Goal: Task Accomplishment & Management: Manage account settings

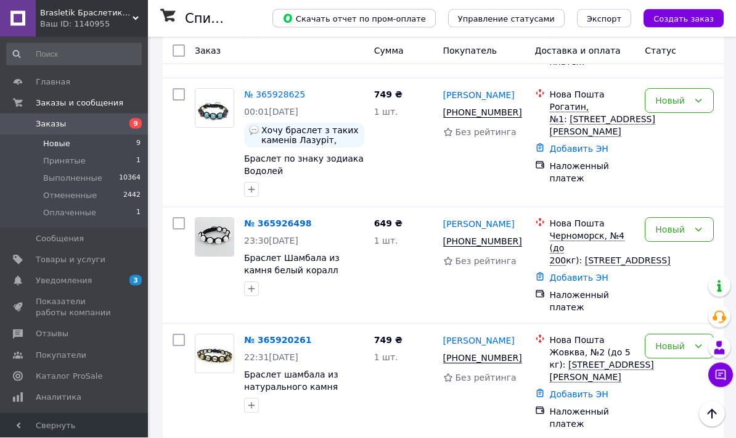
scroll to position [858, 0]
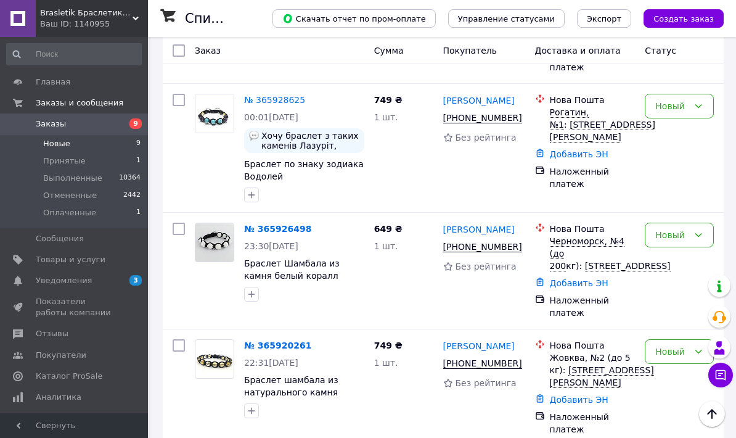
click at [524, 360] on icon at bounding box center [520, 363] width 7 height 7
click at [672, 345] on div "Новый" at bounding box center [672, 352] width 33 height 14
click at [683, 281] on li "Отменен" at bounding box center [680, 279] width 68 height 22
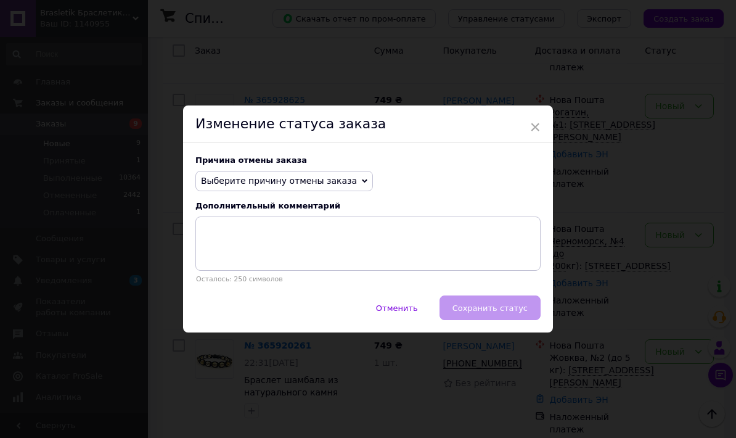
click at [226, 171] on span "Выберите причину отмены заказа" at bounding box center [284, 181] width 178 height 21
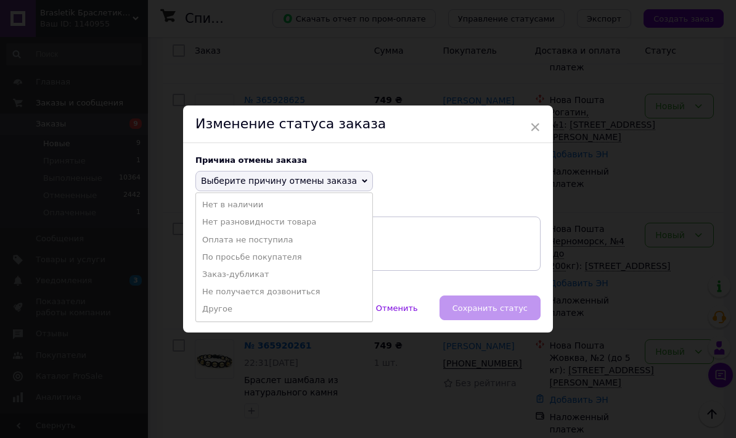
click at [205, 260] on li "По просьбе покупателя" at bounding box center [284, 257] width 176 height 17
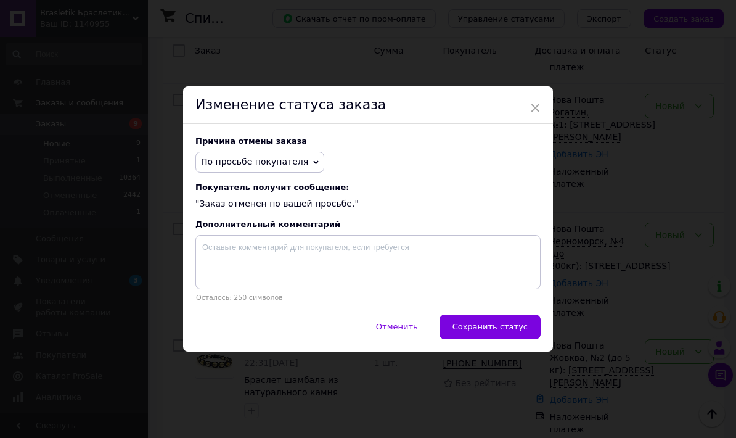
click at [475, 324] on span "Сохранить статус" at bounding box center [490, 326] width 75 height 9
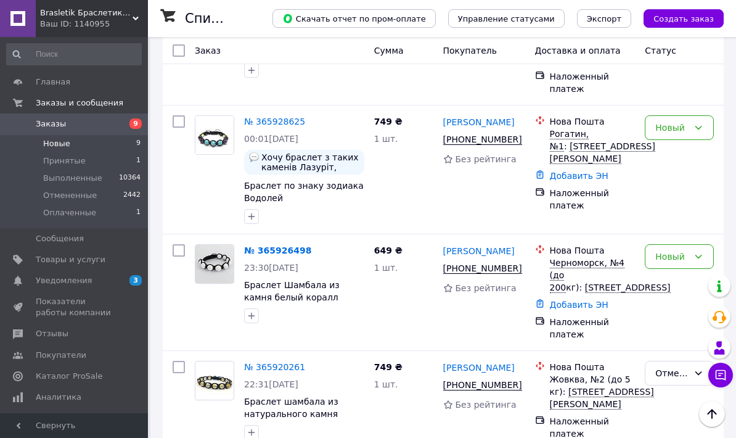
scroll to position [836, 0]
click at [521, 265] on icon at bounding box center [521, 270] width 10 height 10
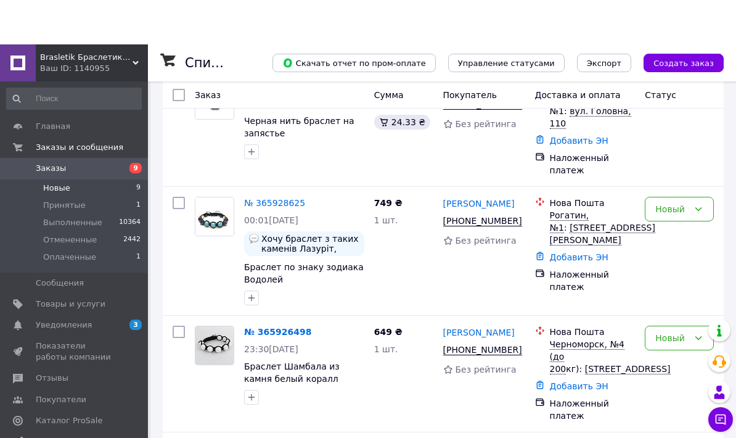
click at [521, 310] on icon at bounding box center [521, 305] width 10 height 10
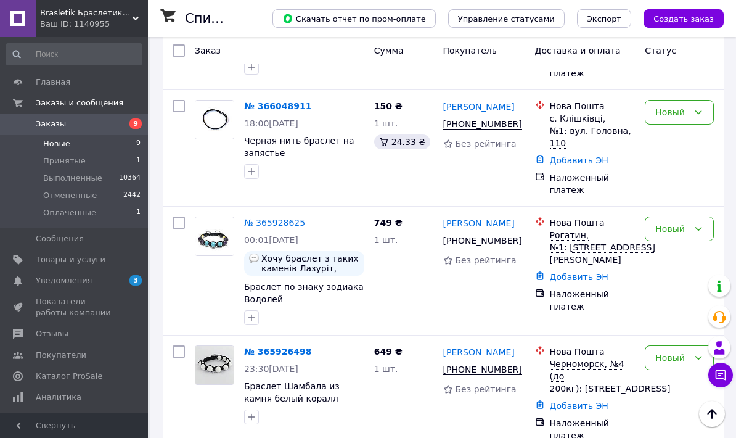
scroll to position [734, 0]
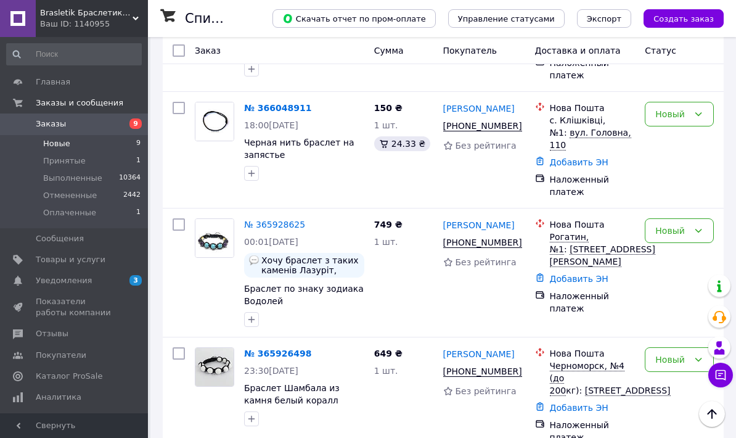
click at [282, 220] on link "№ 365928625" at bounding box center [274, 225] width 61 height 10
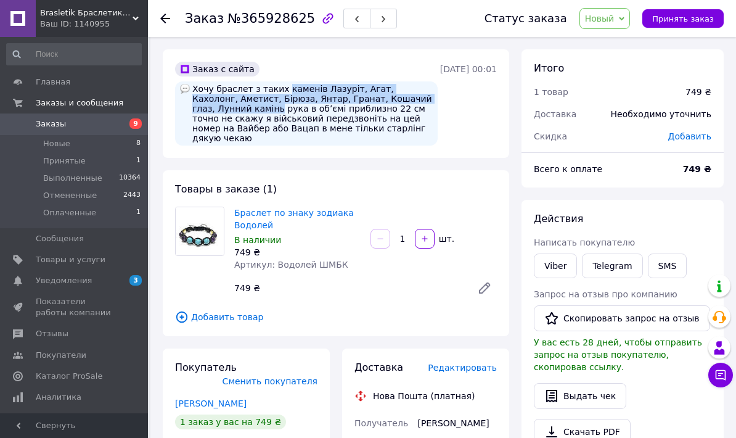
click at [170, 18] on use at bounding box center [165, 19] width 10 height 10
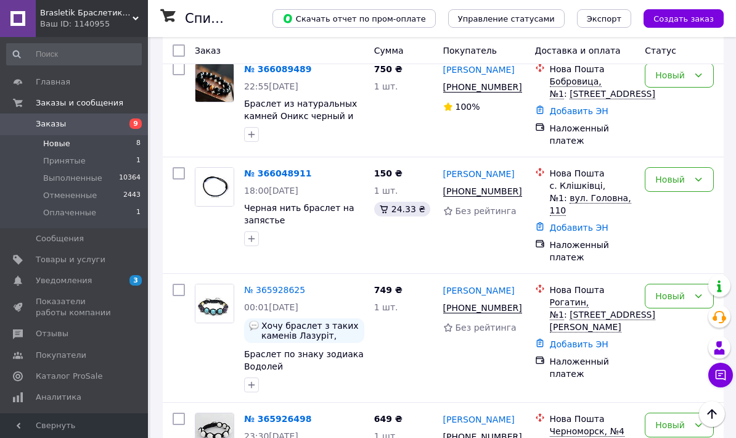
scroll to position [660, 0]
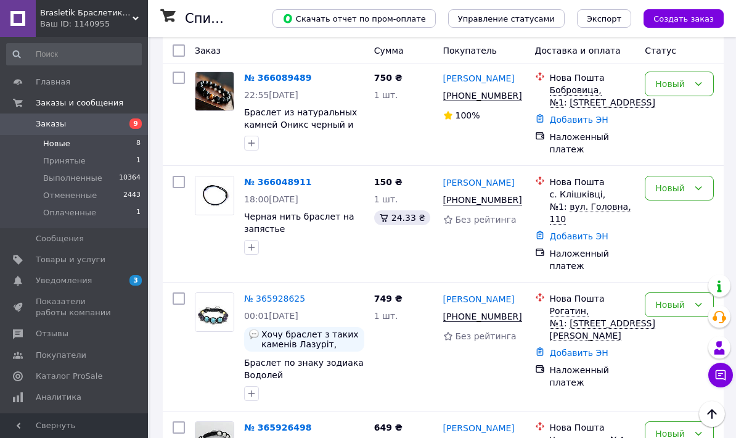
click at [521, 203] on icon at bounding box center [521, 200] width 10 height 10
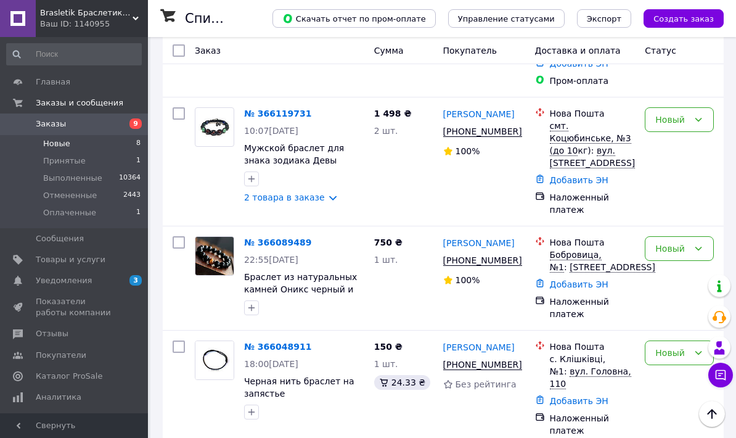
scroll to position [495, 0]
click at [522, 256] on icon at bounding box center [521, 261] width 10 height 10
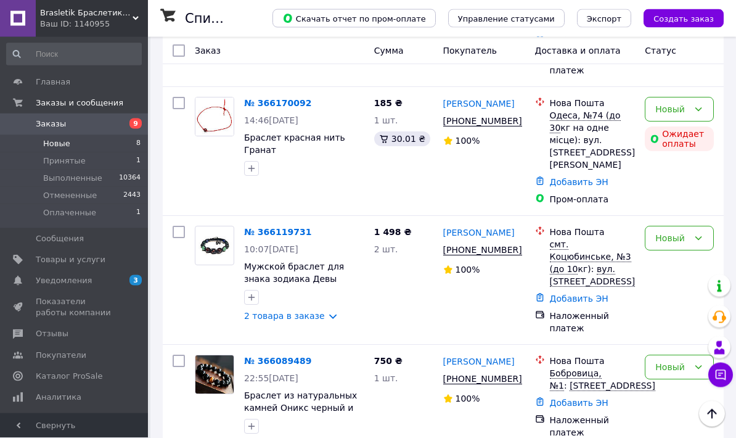
scroll to position [378, 0]
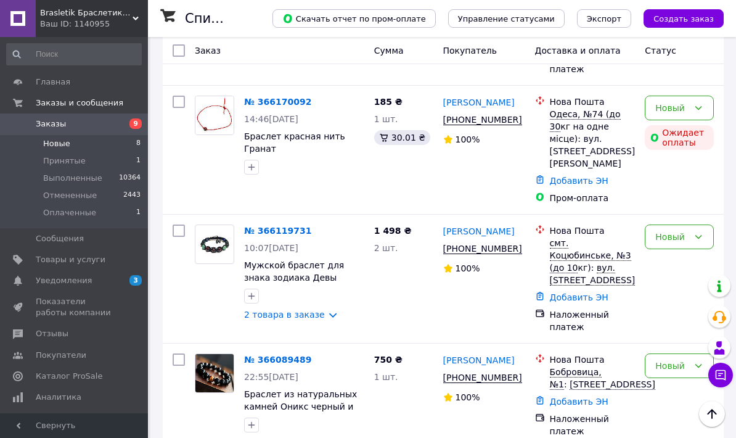
click at [297, 317] on link "2 товара в заказе" at bounding box center [284, 315] width 81 height 10
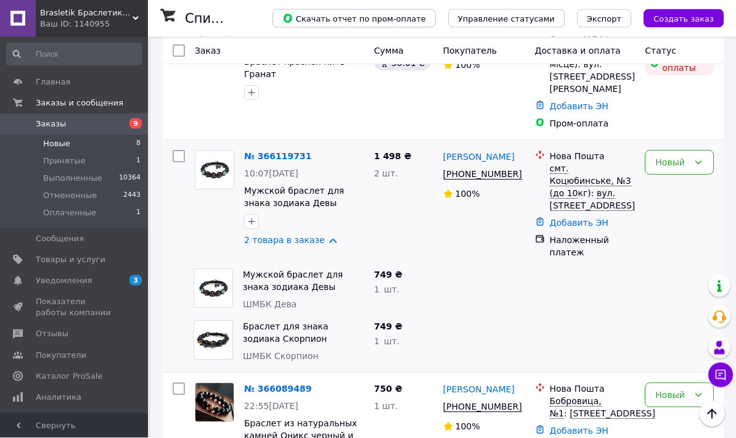
scroll to position [451, 0]
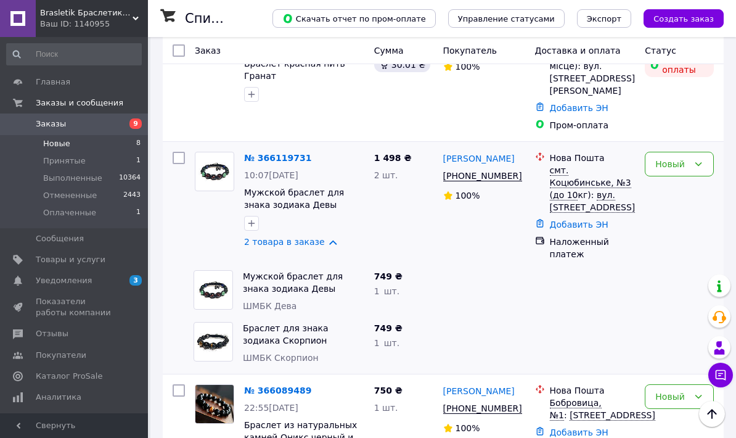
click at [525, 177] on icon at bounding box center [521, 176] width 10 height 10
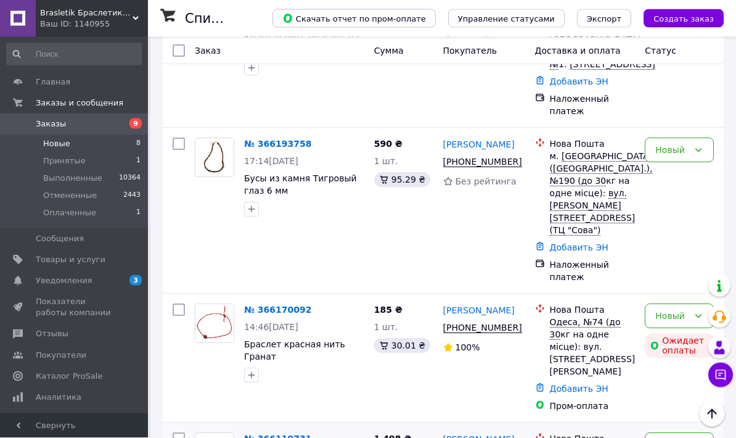
click at [524, 166] on icon at bounding box center [520, 161] width 7 height 7
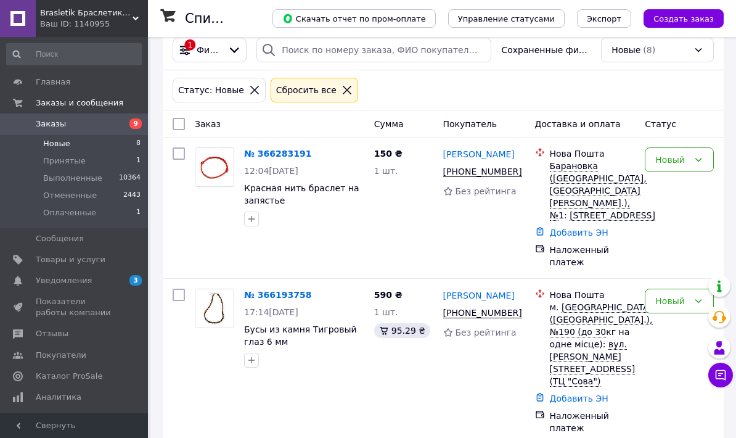
scroll to position [0, 0]
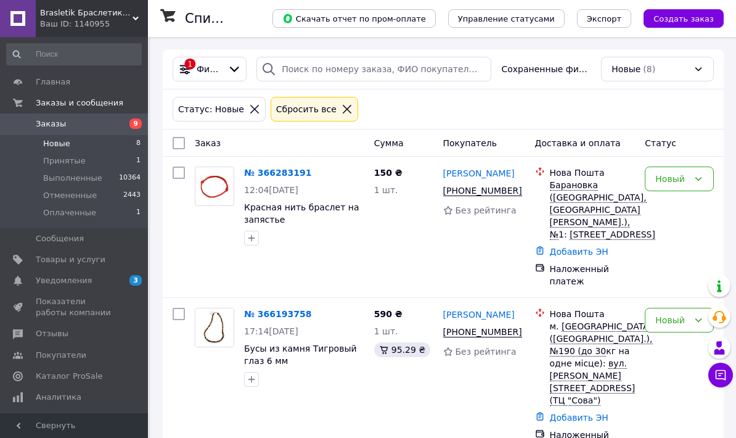
click at [525, 195] on icon at bounding box center [521, 191] width 10 height 10
click at [70, 213] on span "Оплаченные" at bounding box center [69, 212] width 53 height 11
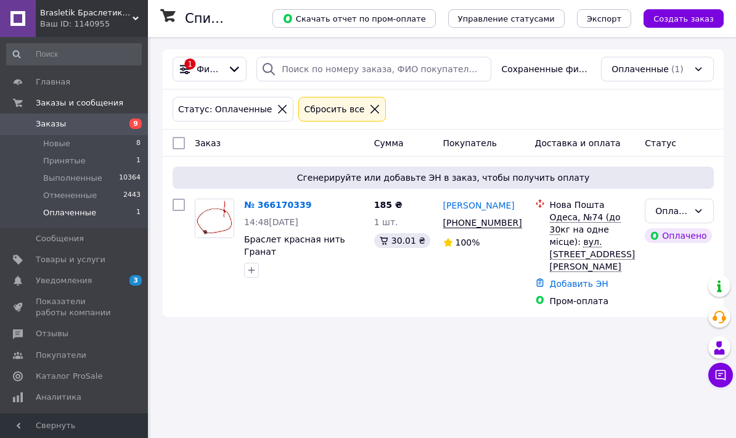
click at [525, 222] on icon at bounding box center [521, 223] width 10 height 10
click at [279, 204] on link "№ 366170339" at bounding box center [277, 205] width 67 height 10
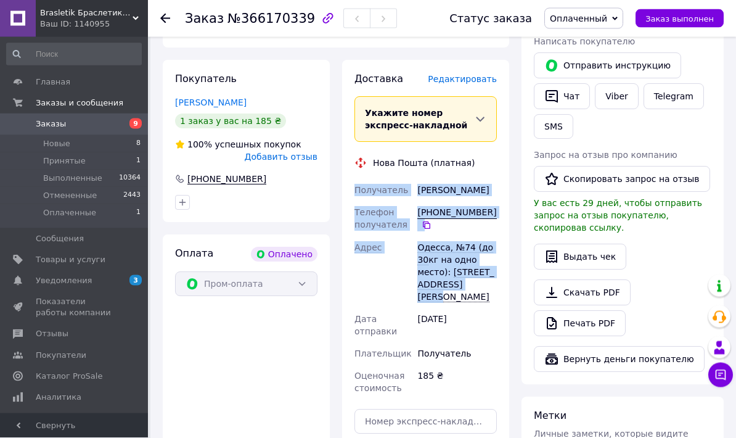
scroll to position [225, 0]
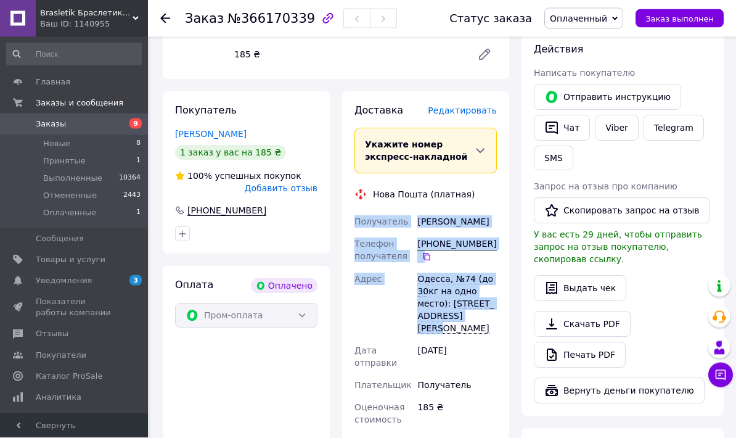
click at [589, 19] on span "Оплаченный" at bounding box center [578, 19] width 57 height 10
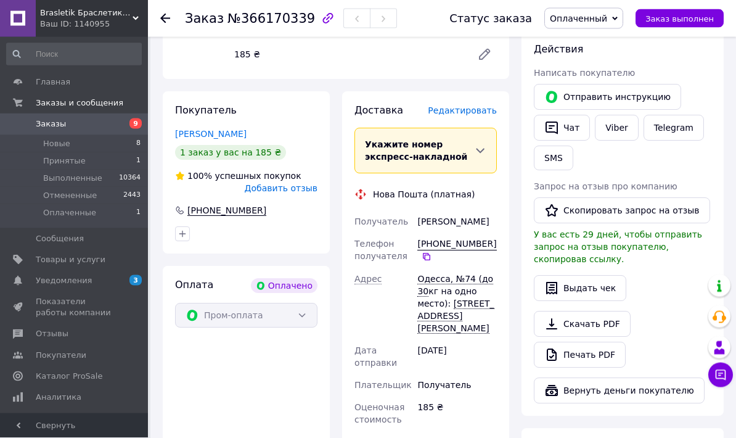
scroll to position [226, 0]
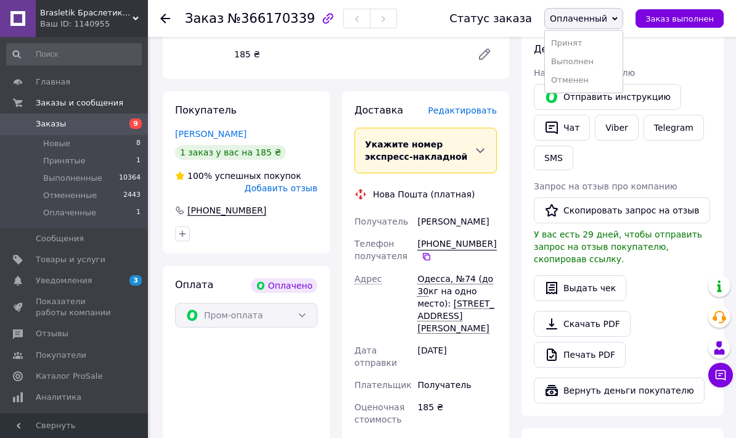
click at [570, 44] on li "Принят" at bounding box center [584, 43] width 78 height 19
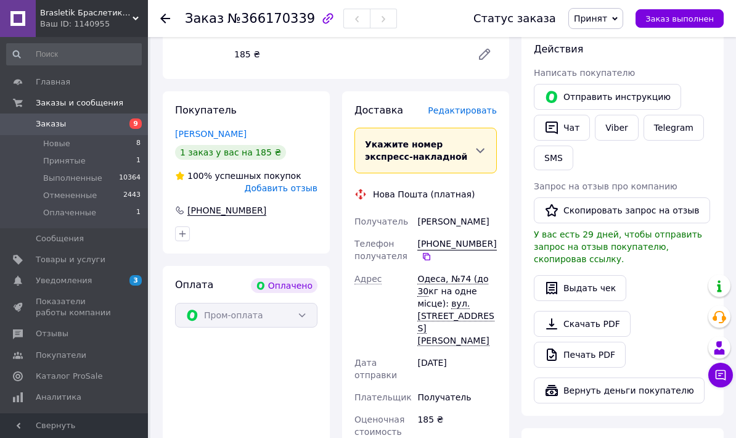
click at [54, 141] on span "Новые" at bounding box center [56, 143] width 27 height 11
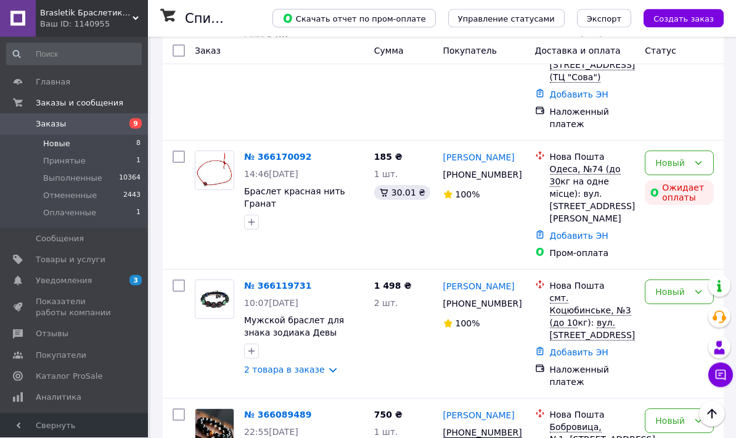
scroll to position [292, 0]
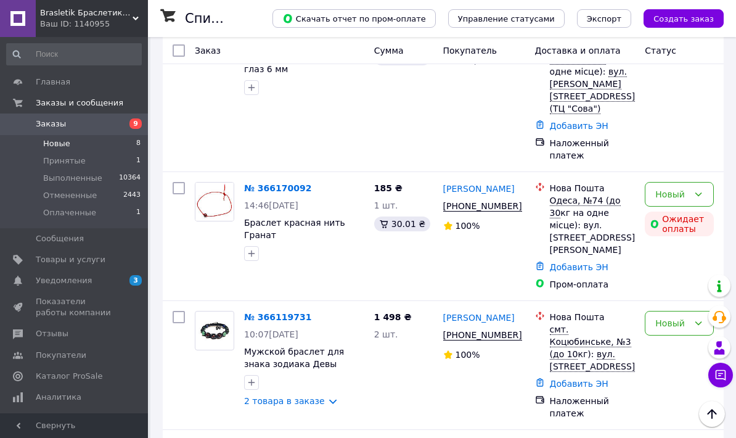
click at [677, 201] on div "Новый" at bounding box center [672, 194] width 33 height 14
click at [659, 279] on li "Отменен" at bounding box center [680, 277] width 68 height 22
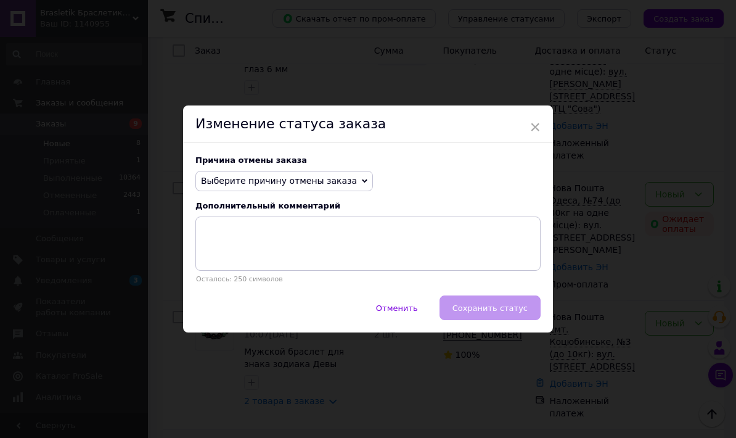
click at [305, 179] on span "Выберите причину отмены заказа" at bounding box center [279, 181] width 156 height 10
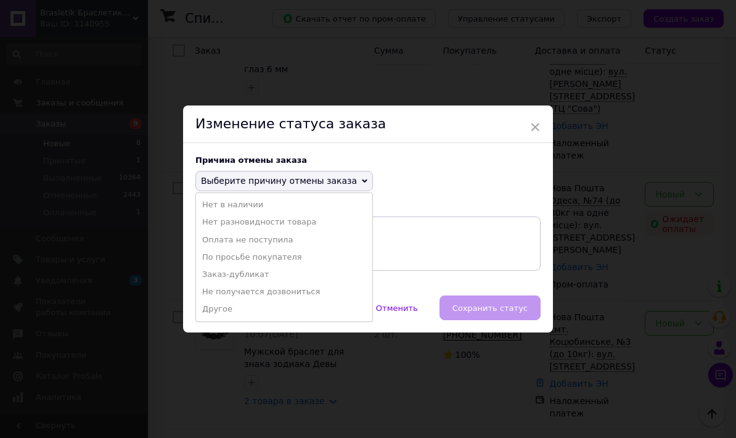
click at [213, 274] on li "Заказ-дубликат" at bounding box center [284, 274] width 176 height 17
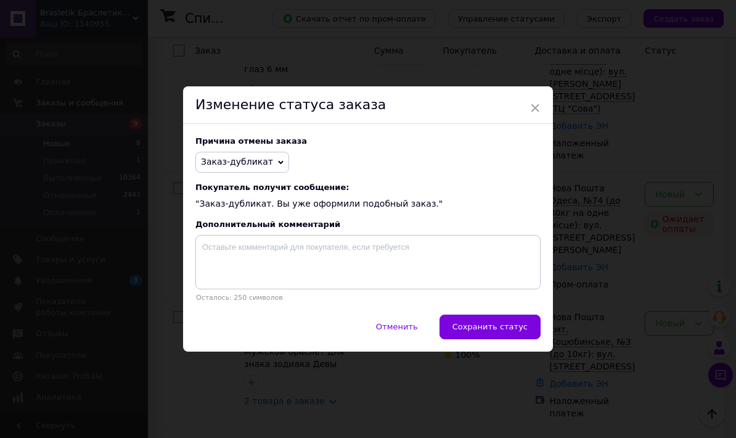
click at [471, 331] on span "Сохранить статус" at bounding box center [490, 326] width 75 height 9
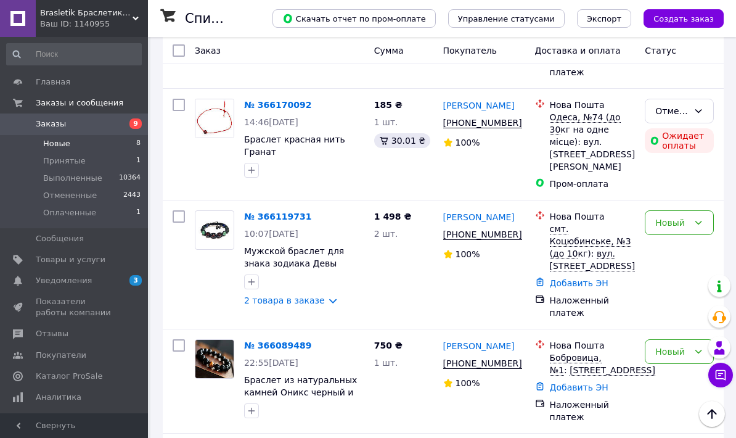
scroll to position [374, 0]
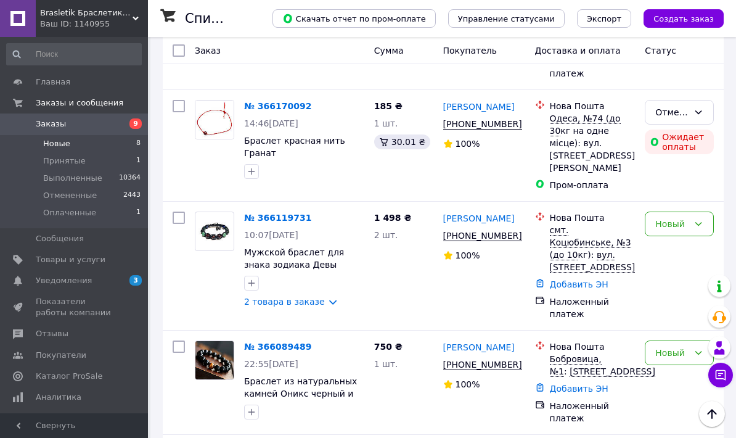
click at [268, 217] on link "№ 366119731" at bounding box center [277, 218] width 67 height 10
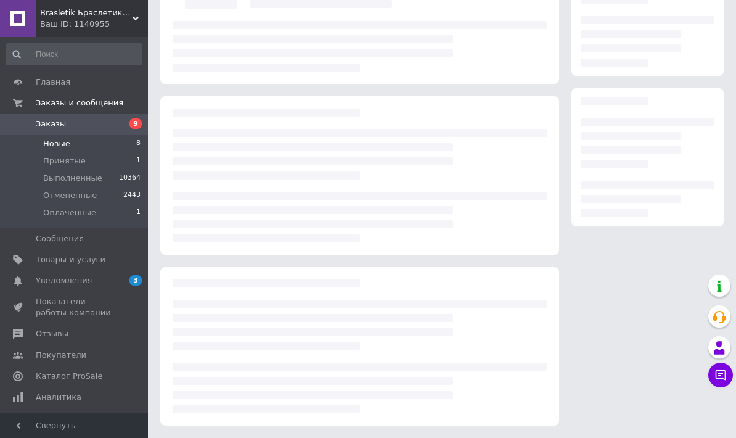
scroll to position [126, 0]
click at [270, 218] on div at bounding box center [360, 217] width 374 height 51
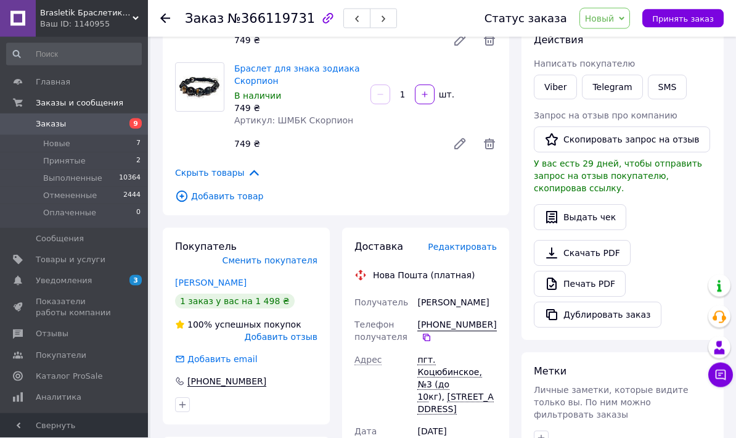
scroll to position [223, 0]
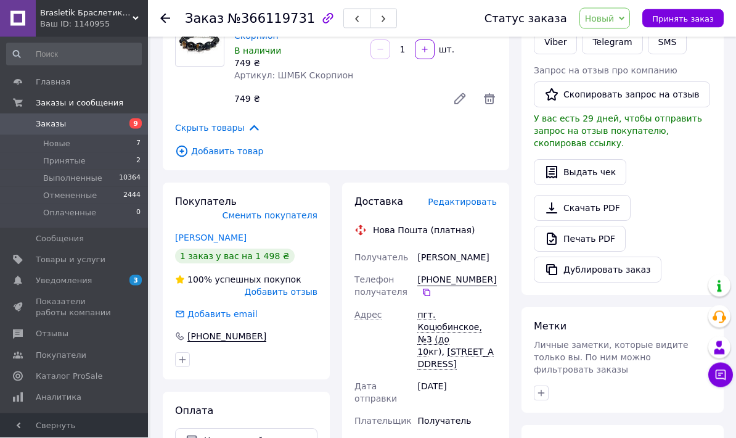
copy div "Получатель [PERSON_NAME] Телефон получателя [PHONE_NUMBER]   [GEOGRAPHIC_DATA] …"
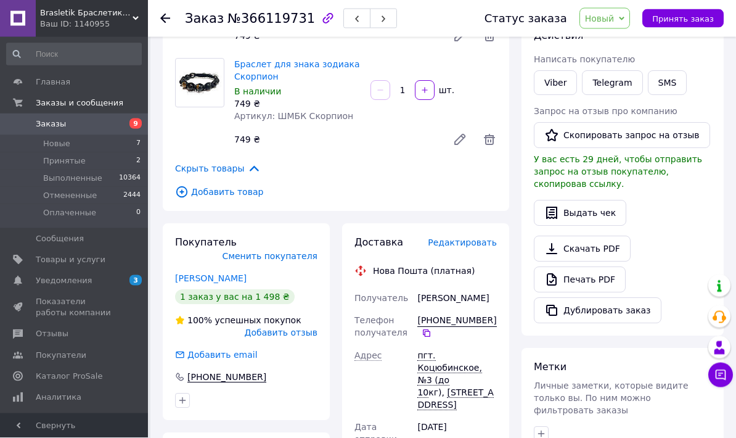
click at [689, 16] on span "Принять заказ" at bounding box center [683, 18] width 62 height 9
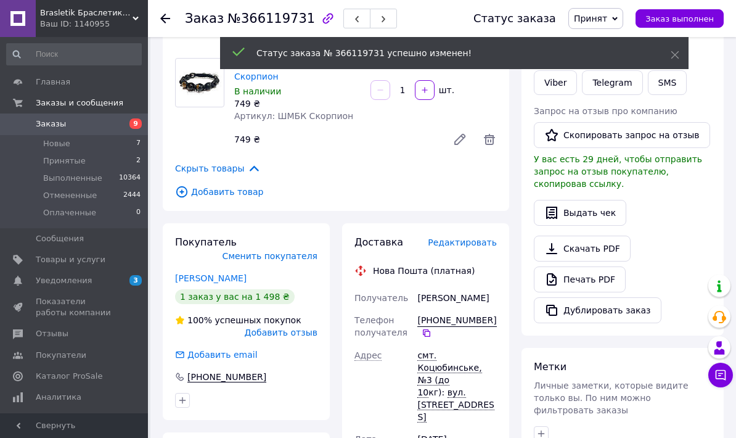
click at [164, 20] on icon at bounding box center [165, 19] width 10 height 10
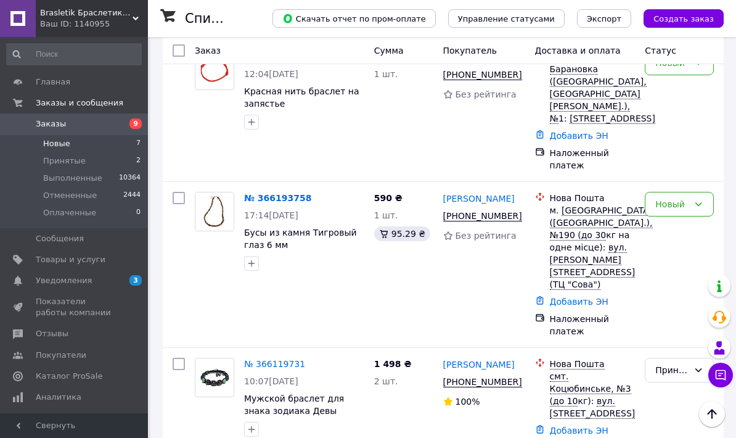
scroll to position [104, 0]
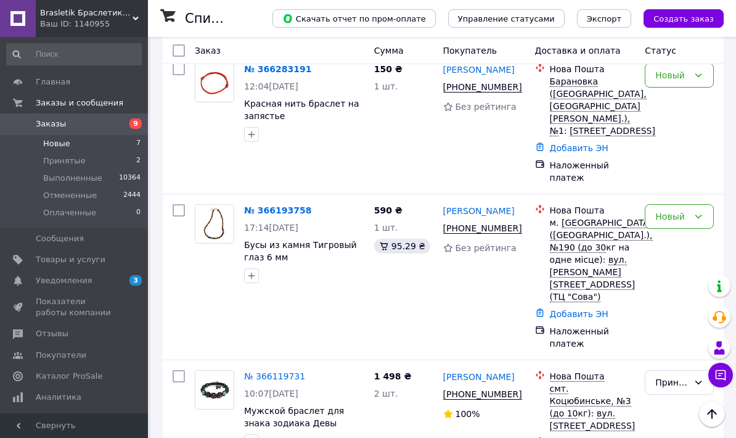
click at [276, 215] on link "№ 366193758" at bounding box center [277, 210] width 67 height 10
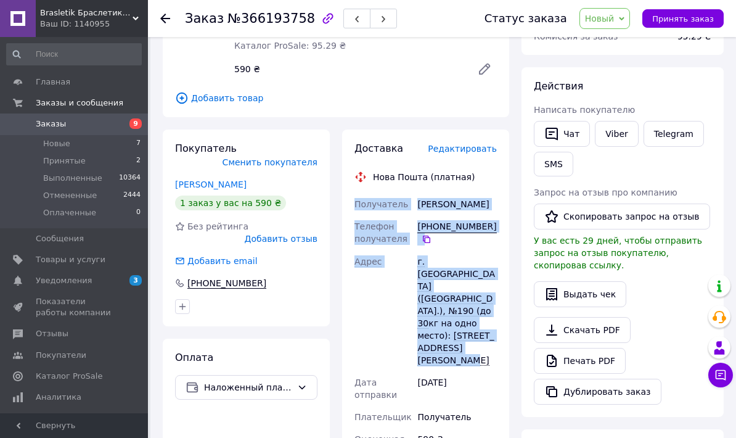
scroll to position [77, 0]
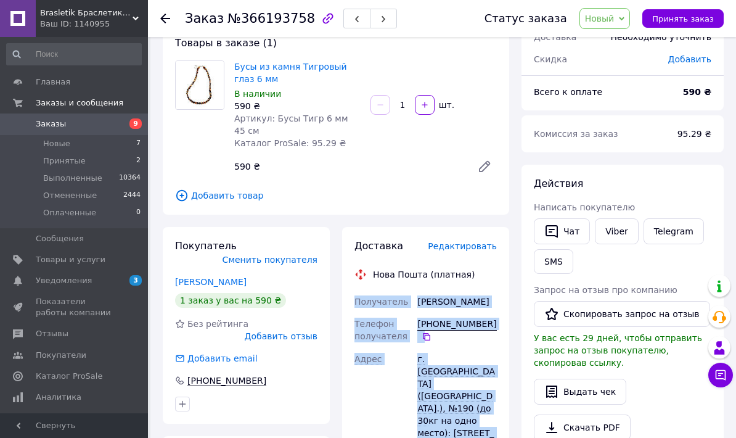
click at [678, 17] on span "Принять заказ" at bounding box center [683, 18] width 62 height 9
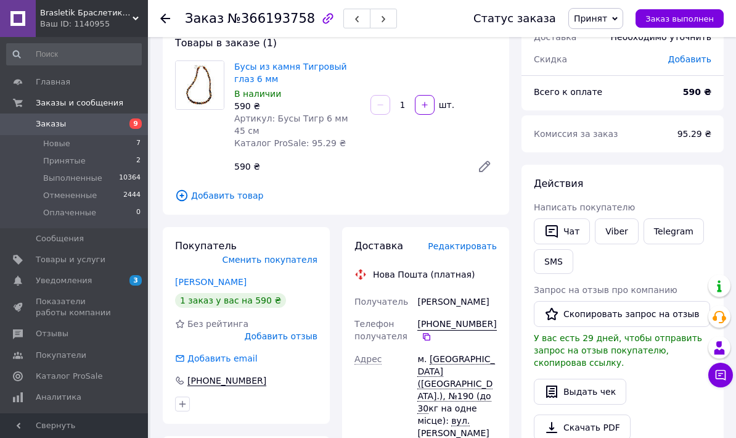
click at [167, 22] on icon at bounding box center [165, 19] width 10 height 10
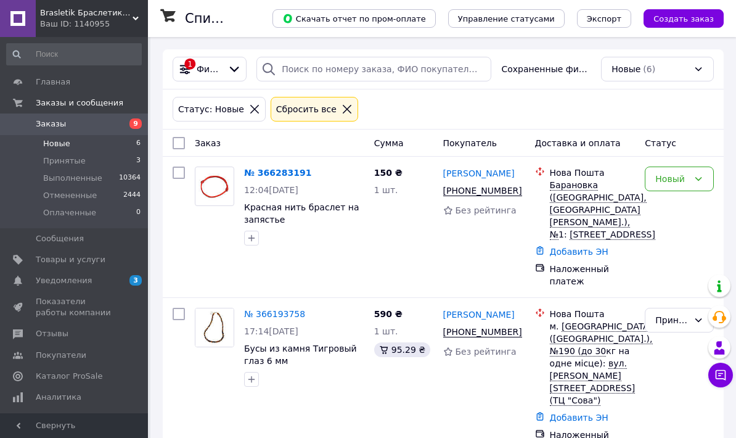
click at [276, 173] on link "№ 366283191" at bounding box center [277, 173] width 67 height 10
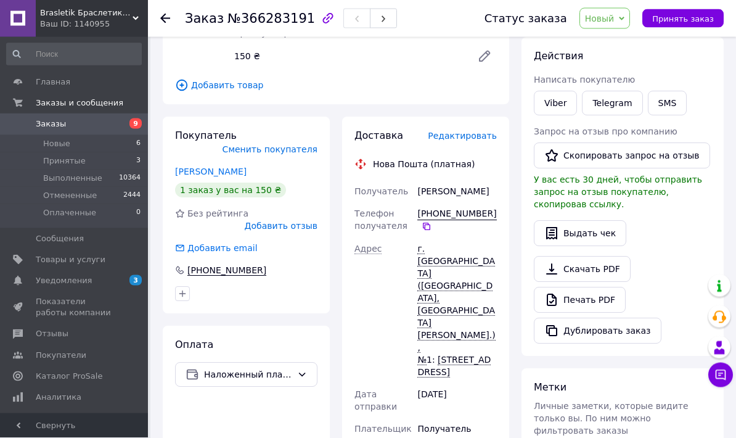
scroll to position [195, 0]
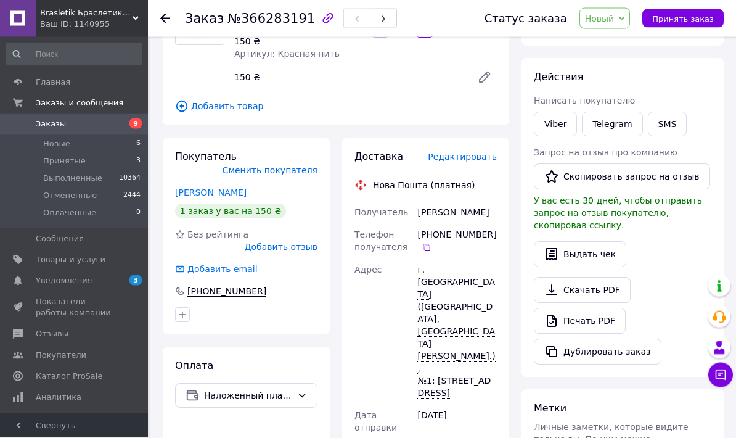
click at [673, 15] on span "Принять заказ" at bounding box center [683, 18] width 62 height 9
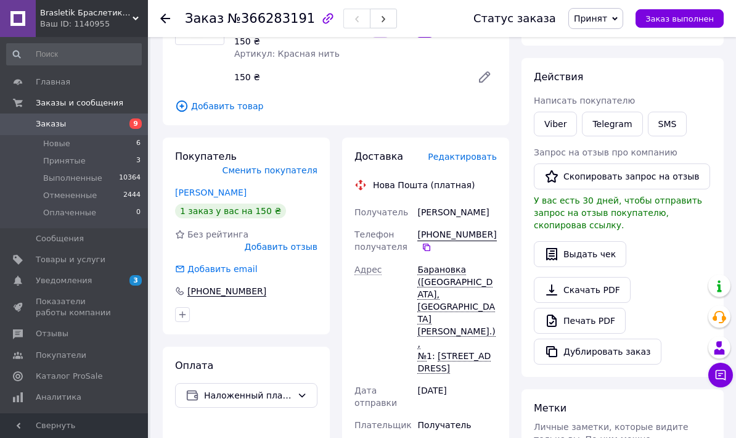
click at [166, 20] on icon at bounding box center [165, 19] width 10 height 10
